Goal: Task Accomplishment & Management: Manage account settings

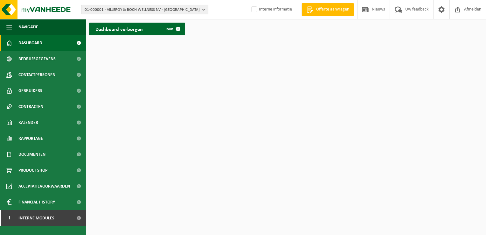
drag, startPoint x: 0, startPoint y: 0, endPoint x: 135, endPoint y: 10, distance: 135.2
click at [135, 10] on span "01-000001 - VILLEROY & BOCH WELLNESS NV - ROESELARE" at bounding box center [142, 10] width 115 height 10
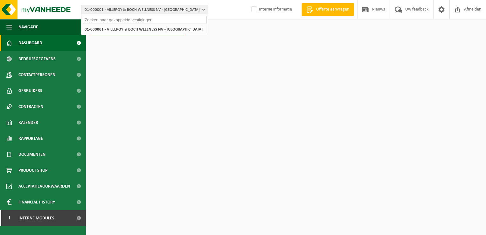
paste input "10-915142"
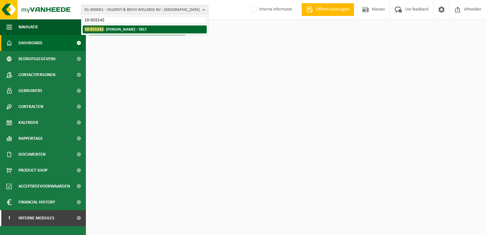
type input "10-915142"
click at [117, 30] on strong "10-915142 - POPPE JURGEN - TIELT" at bounding box center [116, 29] width 62 height 5
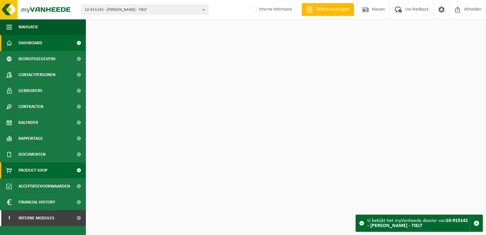
click at [22, 164] on span "Product Shop" at bounding box center [32, 170] width 29 height 16
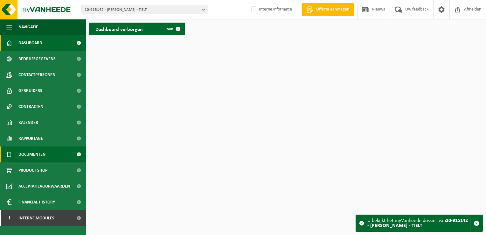
click at [31, 152] on span "Documenten" at bounding box center [31, 154] width 27 height 16
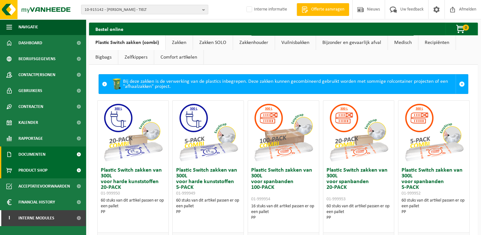
click at [40, 159] on span "Documenten" at bounding box center [31, 154] width 27 height 16
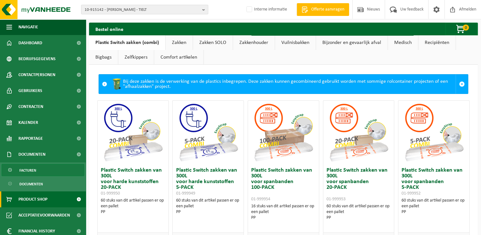
click at [39, 169] on link "Facturen" at bounding box center [43, 170] width 83 height 12
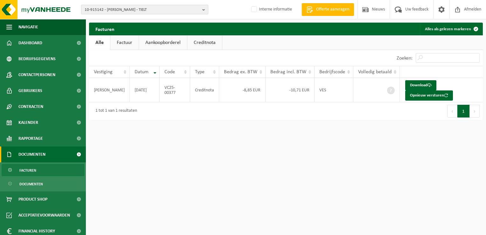
click at [118, 9] on span "10-915142 - [PERSON_NAME] - TIELT" at bounding box center [142, 10] width 115 height 10
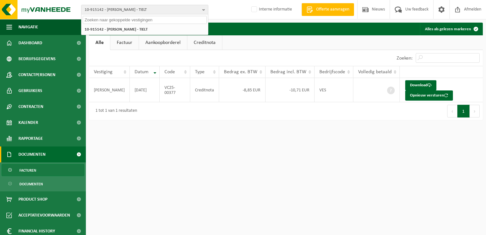
paste input "10-902389"
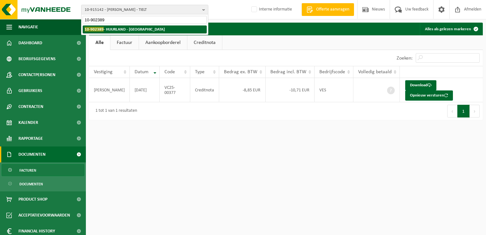
type input "10-902389"
click at [117, 29] on strong "10-902389 - HUURLAND - NAZARETH" at bounding box center [125, 29] width 80 height 5
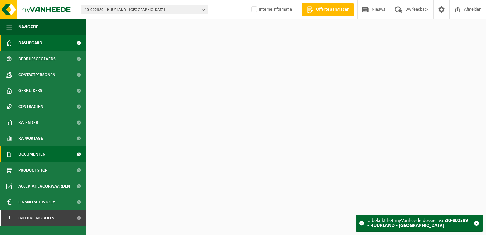
click at [44, 152] on span "Documenten" at bounding box center [31, 154] width 27 height 16
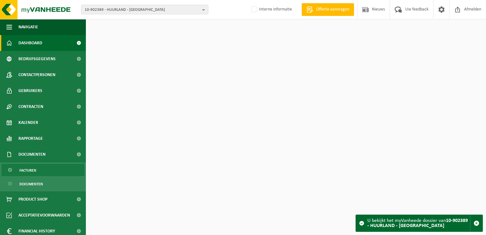
click at [45, 164] on link "Facturen" at bounding box center [43, 170] width 83 height 12
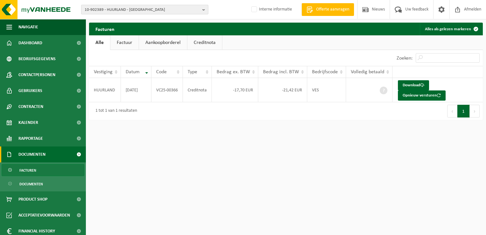
click at [100, 9] on span "10-902389 - HUURLAND - NAZARETH" at bounding box center [142, 10] width 115 height 10
paste input "10-948544"
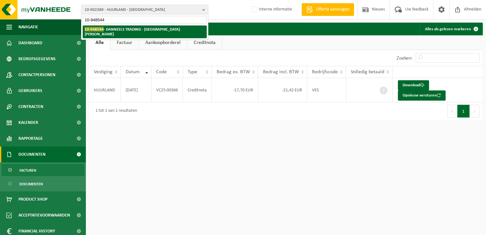
type input "10-948544"
click at [117, 28] on strong "10-948544 - DANNEELS TRADING - SINT-MICHIELS" at bounding box center [132, 32] width 95 height 10
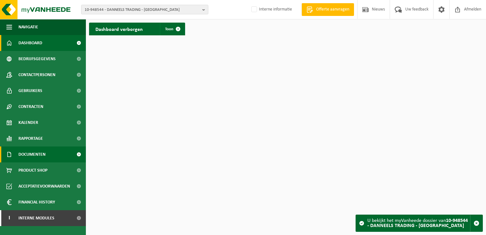
click at [45, 153] on span "Documenten" at bounding box center [31, 154] width 27 height 16
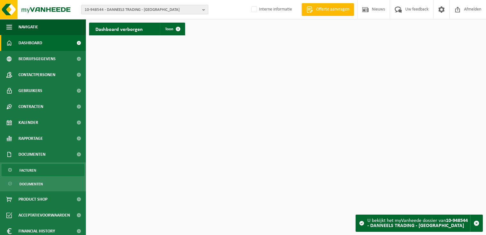
click at [39, 169] on link "Facturen" at bounding box center [43, 170] width 83 height 12
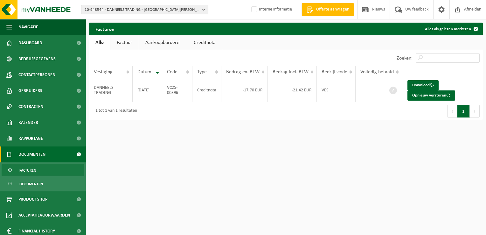
click at [108, 8] on span "10-948544 - DANNEELS TRADING - SINT-MICHIELS" at bounding box center [142, 10] width 115 height 10
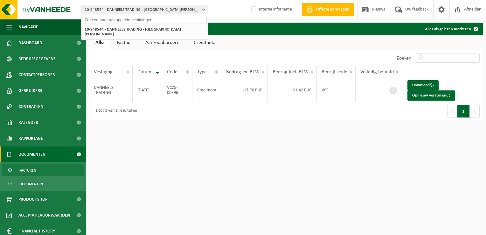
paste input "10-931737"
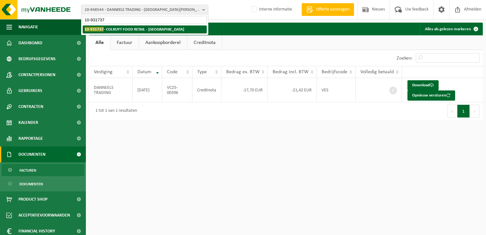
type input "10-931737"
click at [109, 29] on strong "10-931737 - COLRUYT FOOD RETAIL - HALLE" at bounding box center [135, 29] width 100 height 5
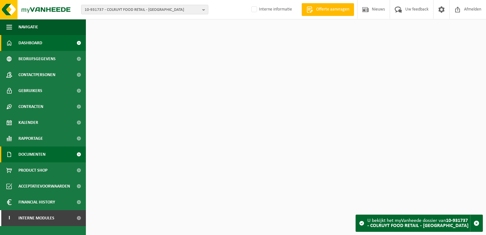
click at [32, 157] on span "Documenten" at bounding box center [31, 154] width 27 height 16
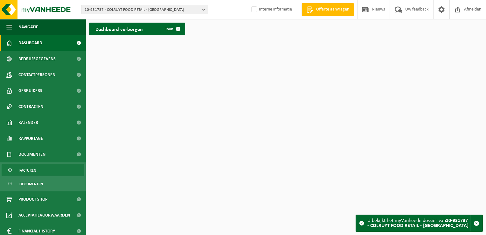
click at [38, 170] on link "Facturen" at bounding box center [43, 170] width 83 height 12
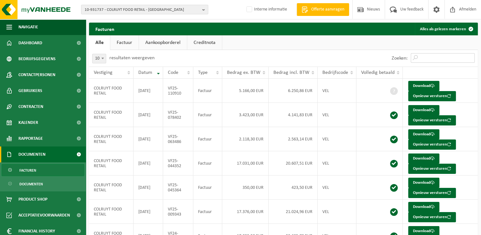
click at [434, 60] on input "Zoeken:" at bounding box center [443, 58] width 64 height 10
paste input "VF25-110910"
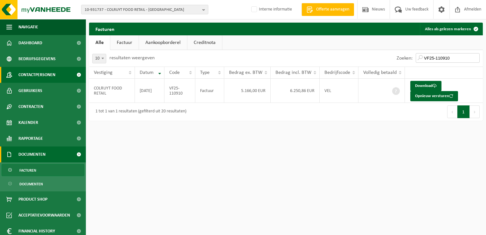
type input "VF25-110910"
click at [119, 9] on span "10-931737 - COLRUYT FOOD RETAIL - [GEOGRAPHIC_DATA]" at bounding box center [142, 10] width 115 height 10
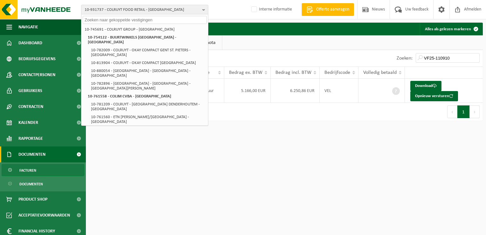
paste input "01-001127"
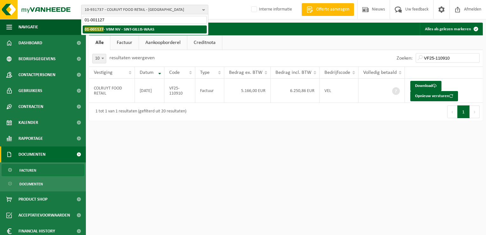
type input "01-001127"
click at [105, 31] on strong "01-001127 - VBM NV - SINT-GILLIS-WAAS" at bounding box center [120, 29] width 70 height 5
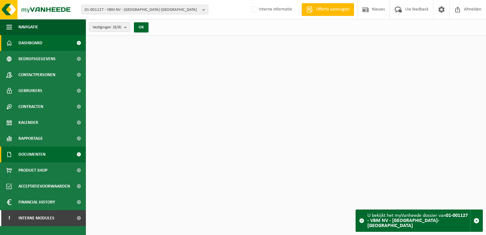
click at [30, 156] on span "Documenten" at bounding box center [31, 154] width 27 height 16
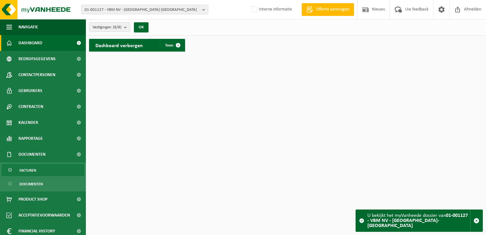
click at [31, 170] on span "Facturen" at bounding box center [27, 170] width 17 height 12
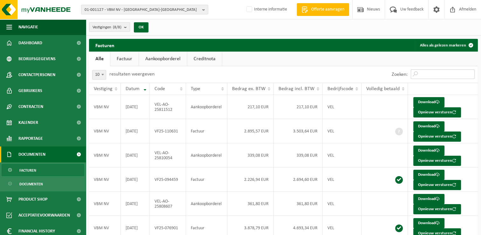
drag, startPoint x: 435, startPoint y: 76, endPoint x: 435, endPoint y: 71, distance: 4.8
click at [435, 76] on input "Zoeken:" at bounding box center [443, 74] width 64 height 10
paste input "VF25-110631"
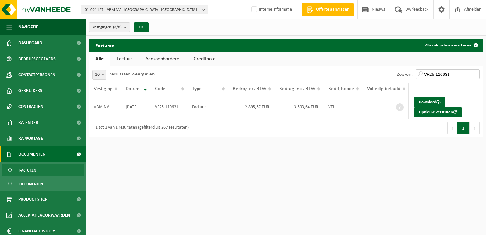
type input "VF25-110631"
click at [115, 12] on span "01-001127 - VBM NV - SINT-GILLIS-WAAS" at bounding box center [142, 10] width 115 height 10
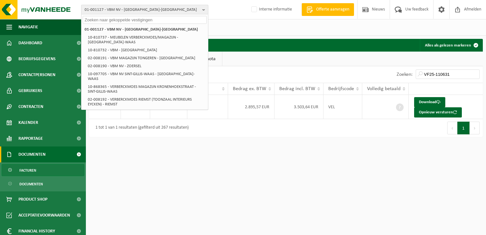
paste input "01-094378"
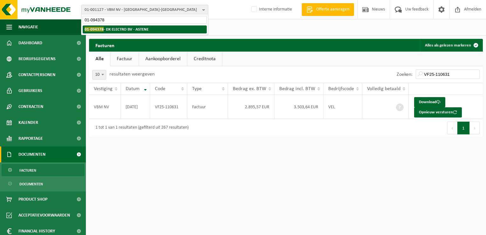
type input "01-094378"
click at [106, 29] on strong "01-094378 - DX ELECTRO BV - ASTENE" at bounding box center [117, 29] width 64 height 5
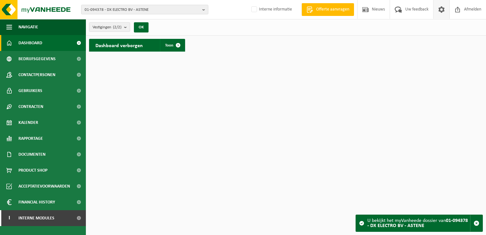
click at [438, 7] on span at bounding box center [442, 9] width 10 height 19
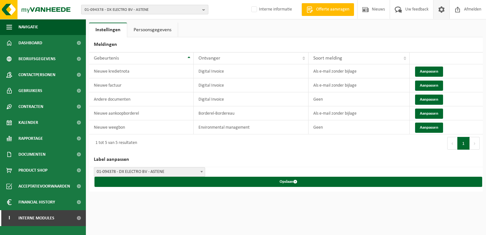
click at [106, 9] on span "01-094378 - DX ELECTRO BV - ASTENE" at bounding box center [142, 10] width 115 height 10
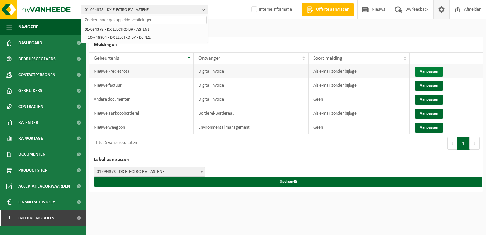
click at [426, 69] on button "Aanpassen" at bounding box center [429, 71] width 28 height 10
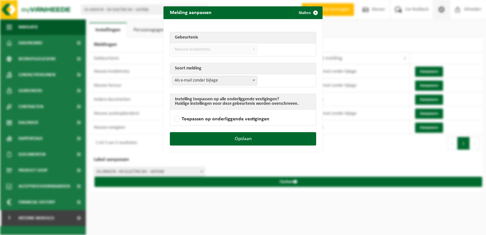
click at [209, 81] on span "Als e-mail zonder bijlage" at bounding box center [214, 80] width 85 height 9
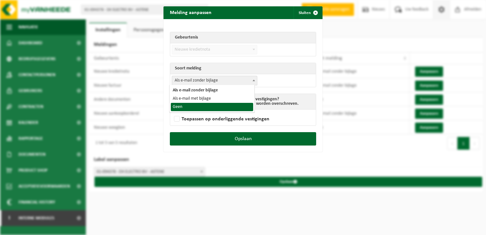
select select "1"
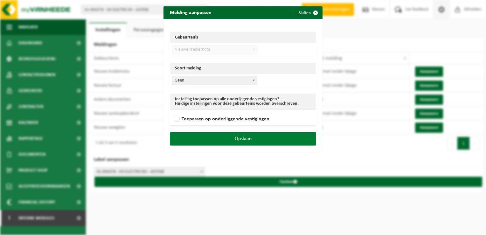
click at [269, 137] on button "Opslaan" at bounding box center [243, 138] width 146 height 13
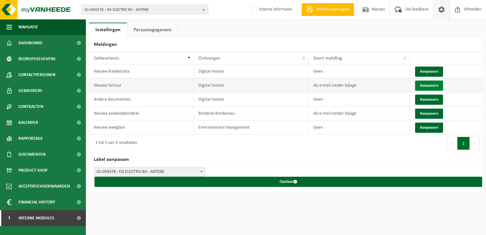
click at [427, 85] on button "Aanpassen" at bounding box center [429, 85] width 28 height 10
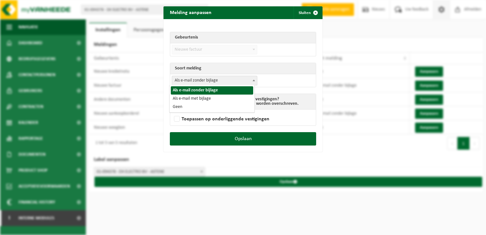
click at [207, 77] on span "Als e-mail zonder bijlage" at bounding box center [214, 80] width 85 height 9
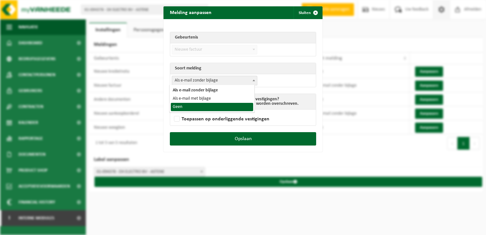
select select "1"
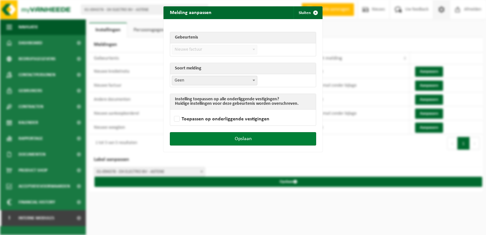
click at [270, 138] on button "Opslaan" at bounding box center [243, 138] width 146 height 13
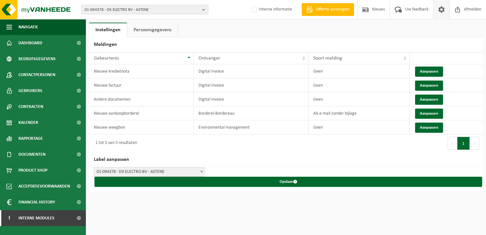
click at [130, 7] on span "01-094378 - DX ELECTRO BV - ASTENE" at bounding box center [142, 10] width 115 height 10
paste input "10-987139"
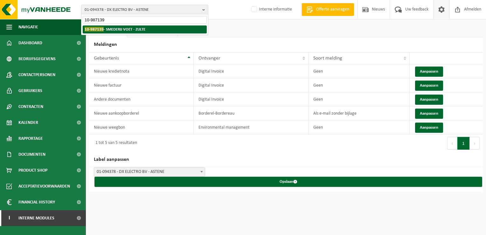
type input "10-987139"
click at [100, 30] on span "10-987139" at bounding box center [94, 29] width 19 height 5
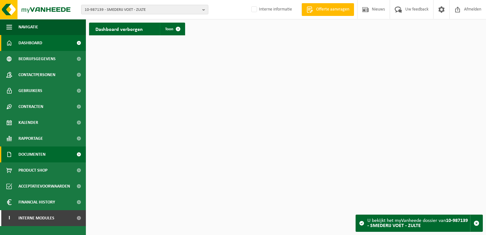
click at [31, 154] on span "Documenten" at bounding box center [31, 154] width 27 height 16
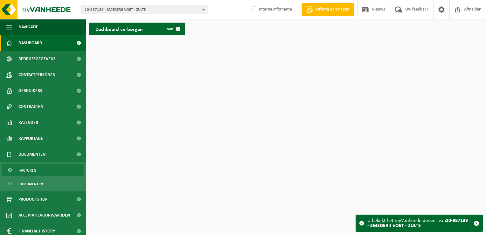
click at [38, 174] on link "Facturen" at bounding box center [43, 170] width 83 height 12
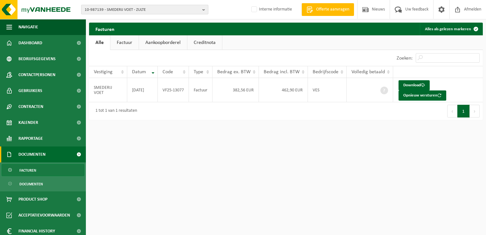
click at [112, 8] on span "10-987139 - SMEDERIJ VOET - ZULTE" at bounding box center [142, 10] width 115 height 10
paste input "10-987139"
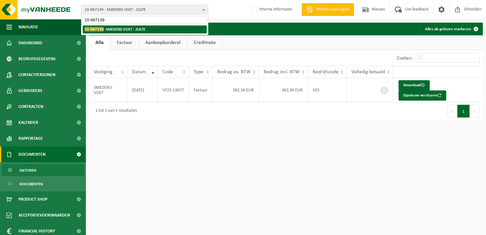
type input "10-987139"
click at [126, 31] on strong "10-987139 - SMEDERIJ VOET - ZULTE" at bounding box center [115, 29] width 61 height 5
click at [109, 29] on strong "10-987139 - SMEDERIJ VOET - ZULTE" at bounding box center [115, 29] width 61 height 5
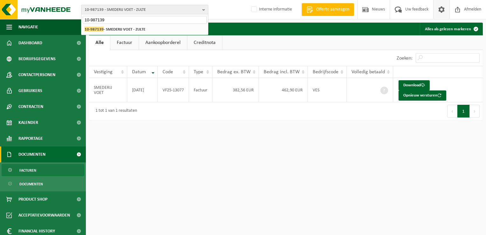
click at [440, 5] on span at bounding box center [442, 9] width 10 height 19
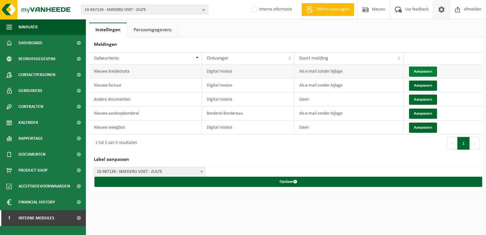
click at [419, 71] on button "Aanpassen" at bounding box center [423, 71] width 28 height 10
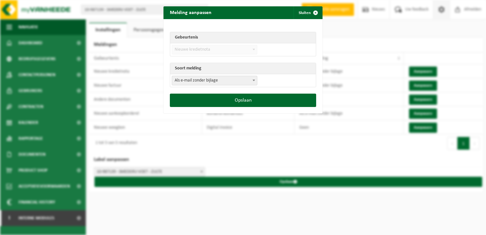
click at [187, 80] on span "Als e-mail zonder bijlage" at bounding box center [214, 80] width 85 height 9
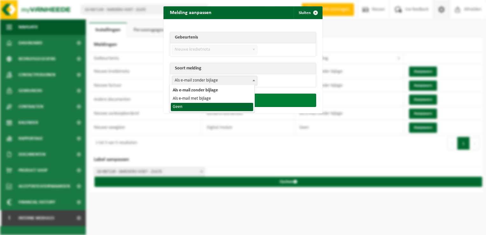
select select "1"
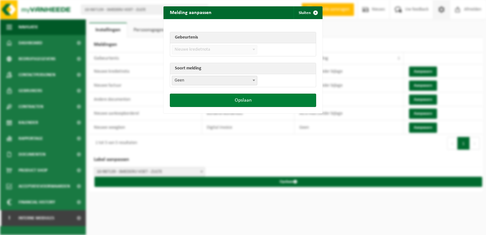
click at [233, 100] on button "Opslaan" at bounding box center [243, 100] width 146 height 13
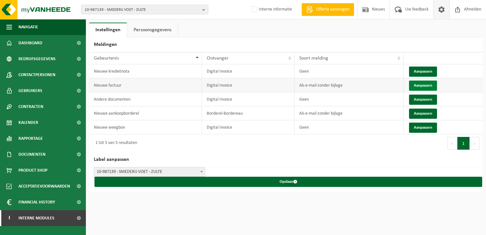
click at [420, 86] on button "Aanpassen" at bounding box center [423, 85] width 28 height 10
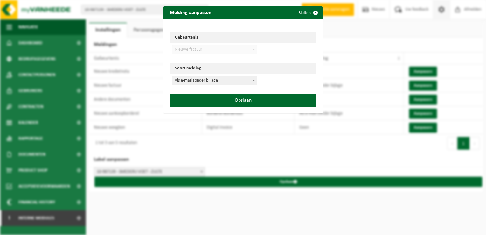
click at [211, 77] on span "Als e-mail zonder bijlage" at bounding box center [214, 80] width 85 height 9
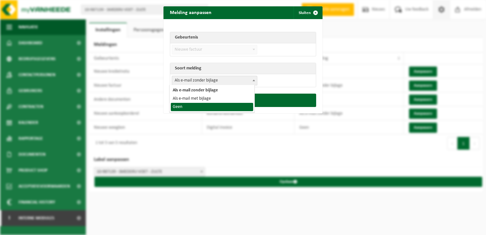
select select "1"
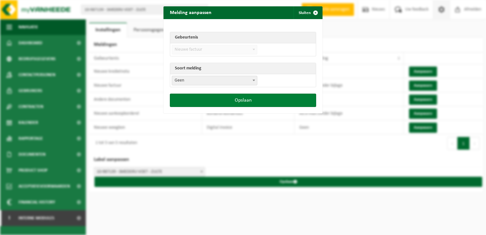
click at [254, 95] on button "Opslaan" at bounding box center [243, 100] width 146 height 13
